Goal: Check status: Check status

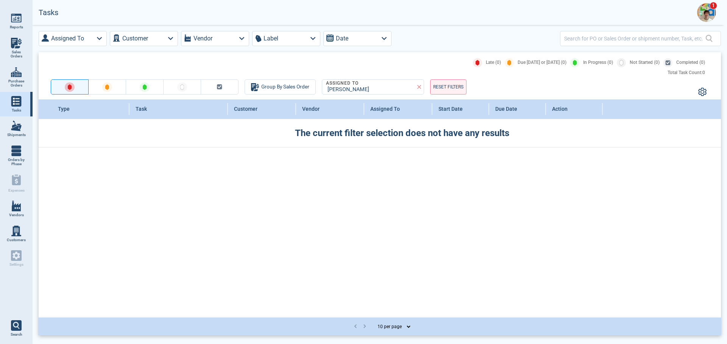
click at [707, 9] on img at bounding box center [706, 12] width 19 height 19
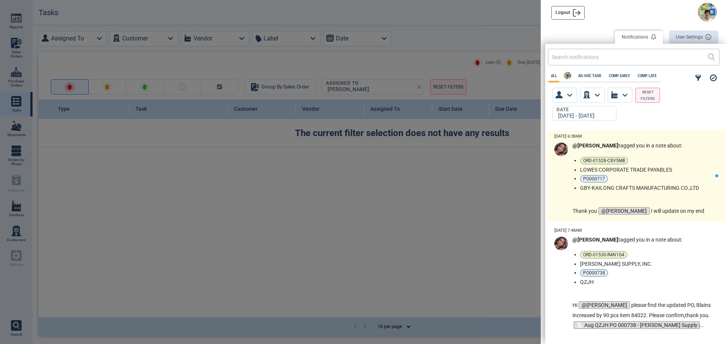
scroll to position [206, 178]
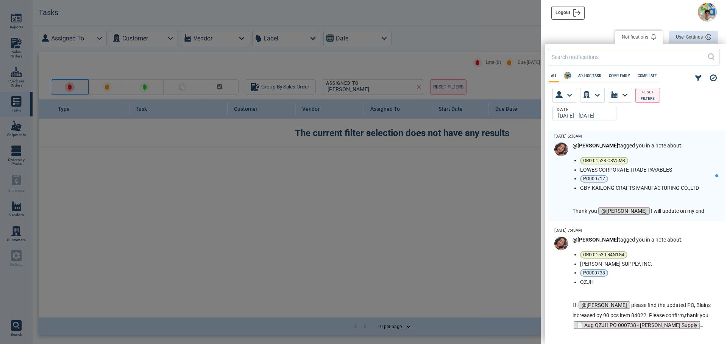
click at [14, 80] on div at bounding box center [363, 172] width 727 height 344
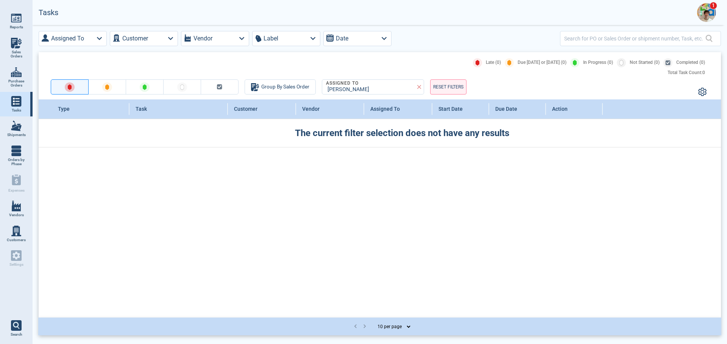
click at [14, 78] on div at bounding box center [363, 172] width 727 height 344
click at [14, 81] on span "Purchase Orders" at bounding box center [16, 83] width 20 height 9
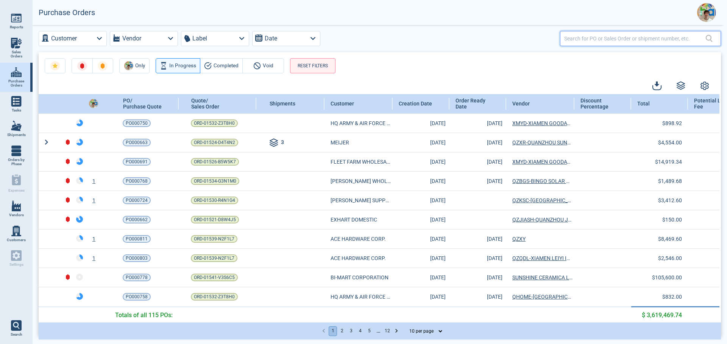
click at [590, 35] on input "text" at bounding box center [634, 38] width 141 height 11
type input "000708"
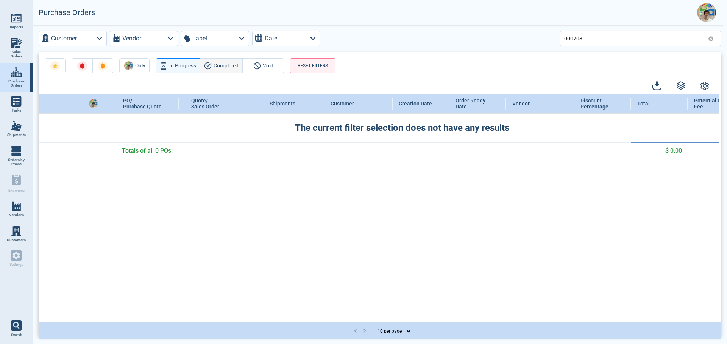
click at [213, 66] on span "Completed" at bounding box center [225, 65] width 25 height 9
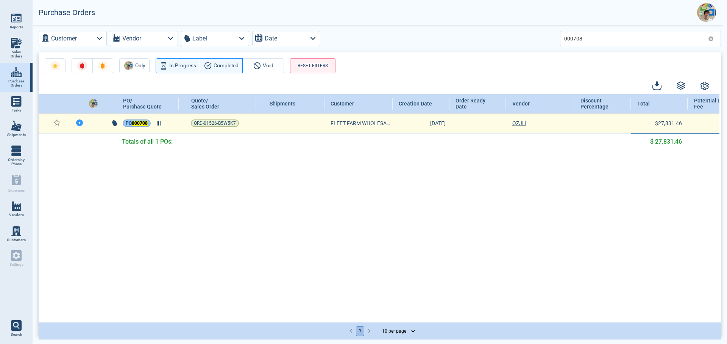
click at [129, 125] on span "PO 000708" at bounding box center [137, 124] width 22 height 8
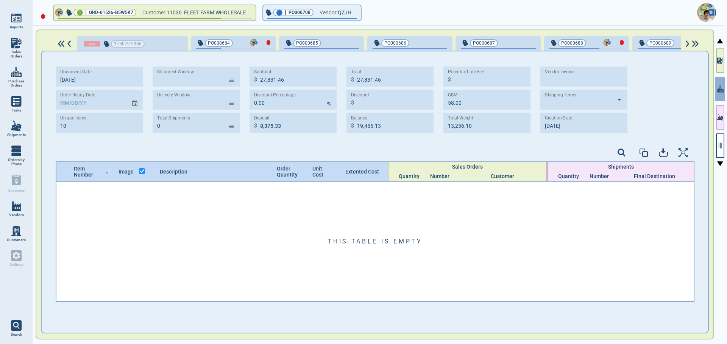
scroll to position [0, 1608]
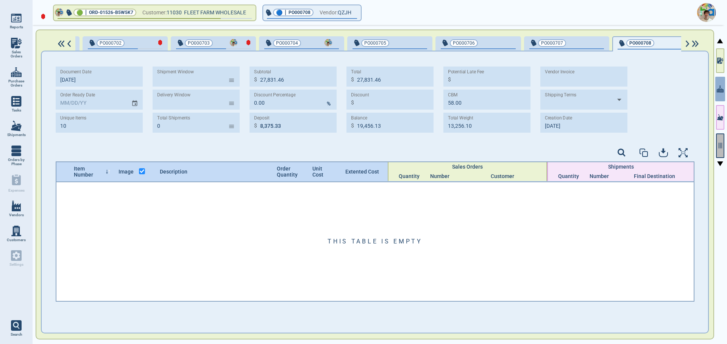
click at [716, 145] on icon "button" at bounding box center [719, 145] width 7 height 7
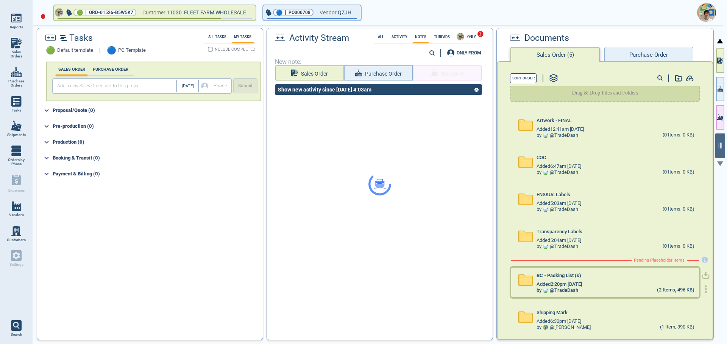
scroll to position [8, 0]
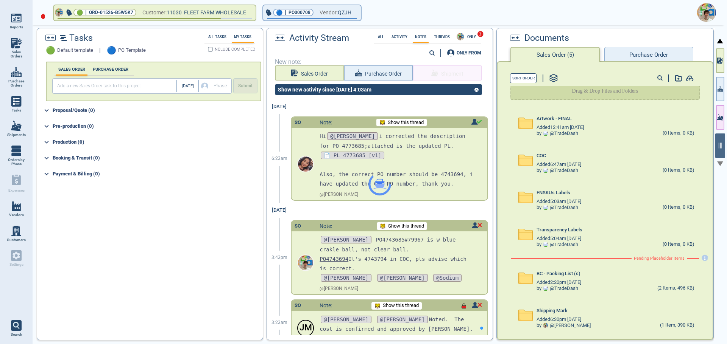
click at [377, 75] on div at bounding box center [379, 184] width 225 height 312
click at [643, 51] on button "Purchase Order" at bounding box center [648, 54] width 89 height 15
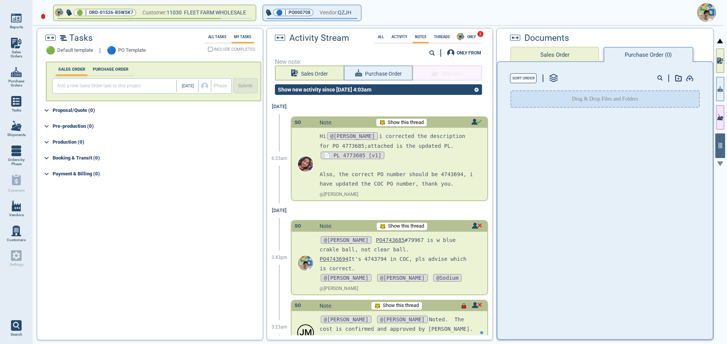
scroll to position [0, 0]
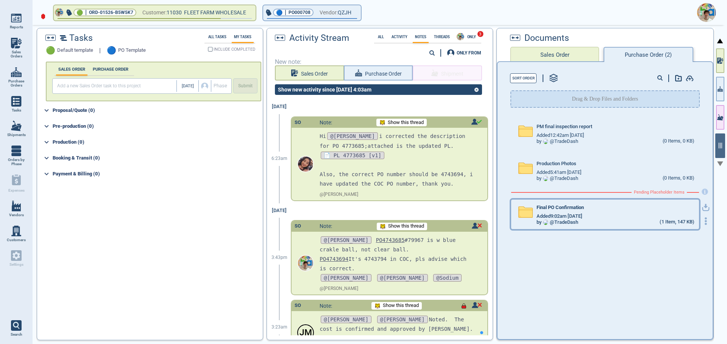
click at [603, 214] on div "Added 9:02am [DATE]" at bounding box center [614, 216] width 157 height 6
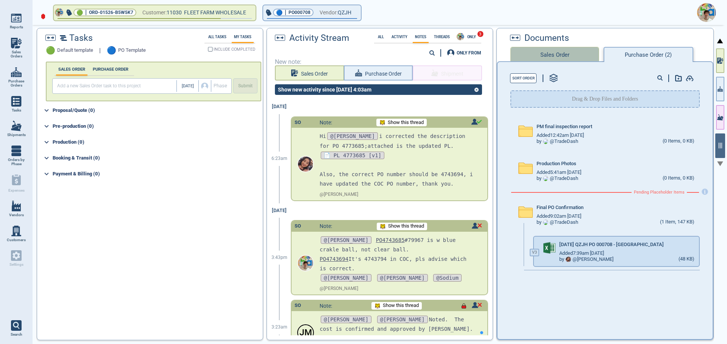
click at [549, 58] on button "Sales Order" at bounding box center [554, 54] width 89 height 15
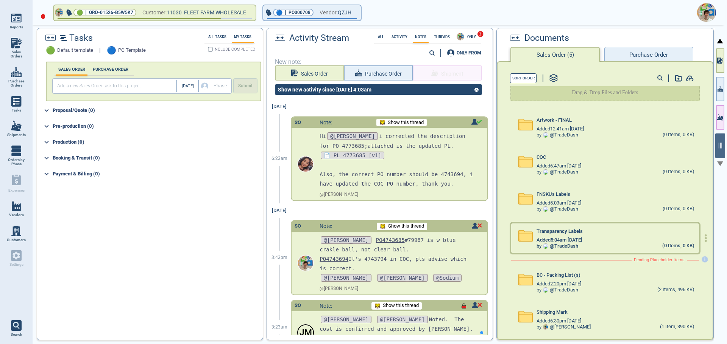
scroll to position [8, 0]
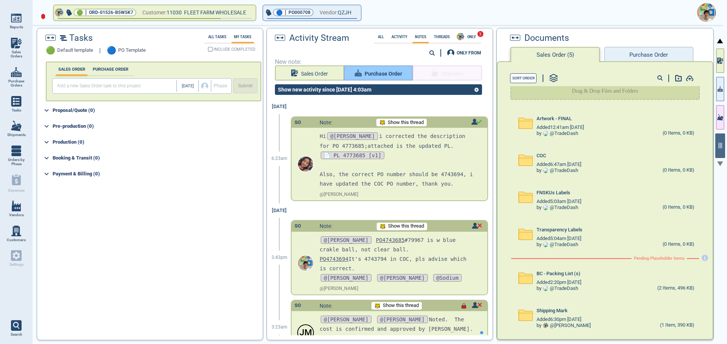
click at [378, 77] on span "Purchase Order" at bounding box center [382, 73] width 37 height 9
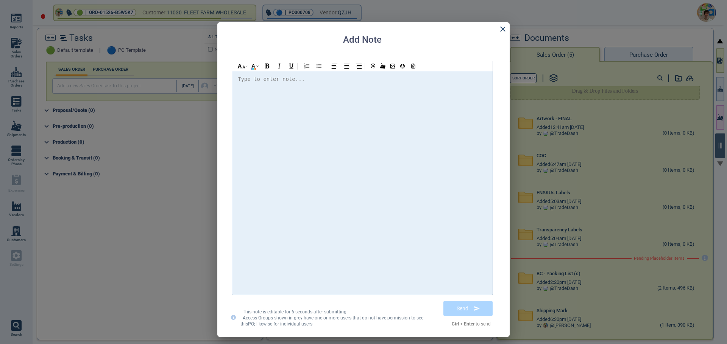
click at [248, 84] on div at bounding box center [362, 183] width 249 height 217
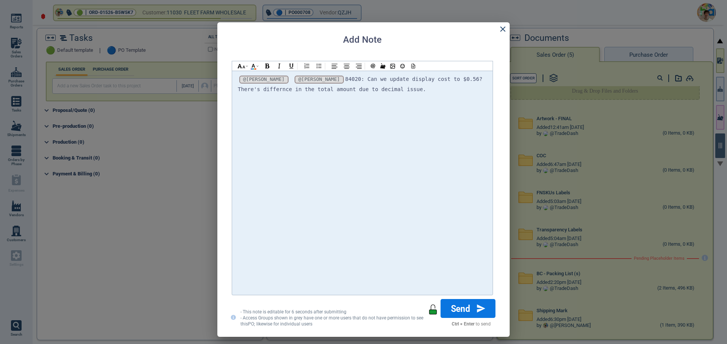
click at [464, 307] on button "Send" at bounding box center [468, 308] width 55 height 19
